Goal: Find specific page/section: Find specific page/section

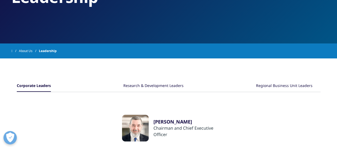
scroll to position [93, 0]
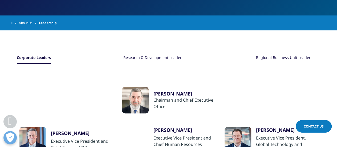
click at [156, 57] on div "Research & Development Leaders" at bounding box center [153, 57] width 60 height 11
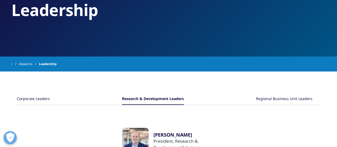
scroll to position [40, 0]
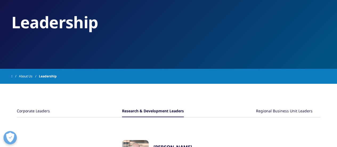
click at [273, 108] on div "Regional Business Unit Leaders" at bounding box center [284, 110] width 56 height 11
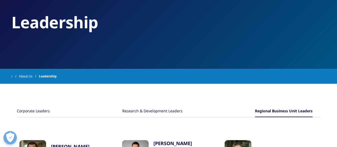
click at [41, 111] on div "Corporate Leaders" at bounding box center [33, 110] width 33 height 11
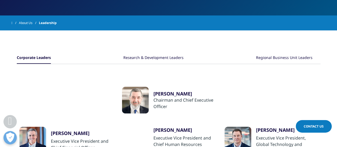
scroll to position [146, 0]
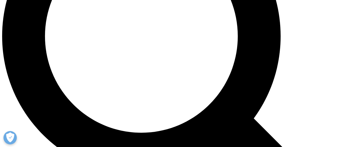
scroll to position [453, 0]
